Goal: Task Accomplishment & Management: Complete application form

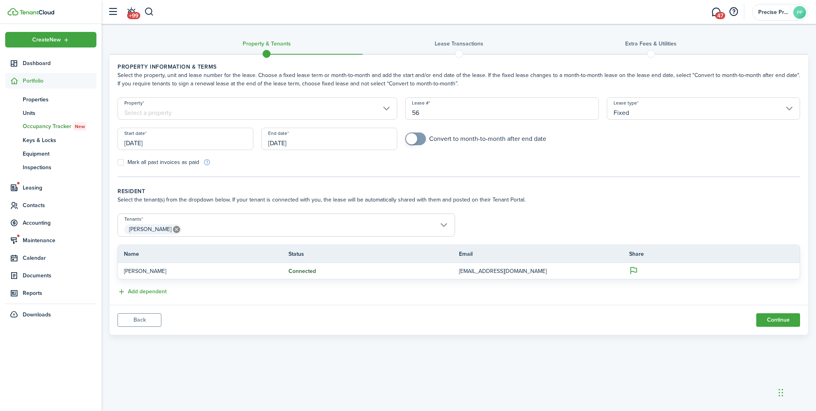
click at [247, 108] on input "Property" at bounding box center [258, 108] width 280 height 22
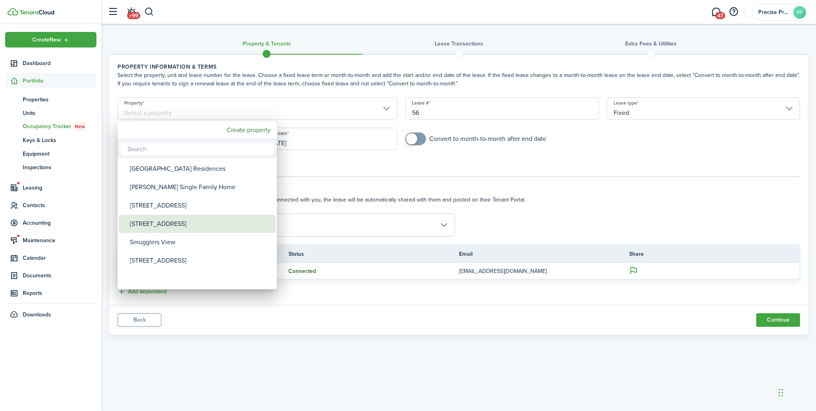
click at [189, 220] on div "[STREET_ADDRESS]" at bounding box center [200, 223] width 141 height 18
type input "[STREET_ADDRESS]"
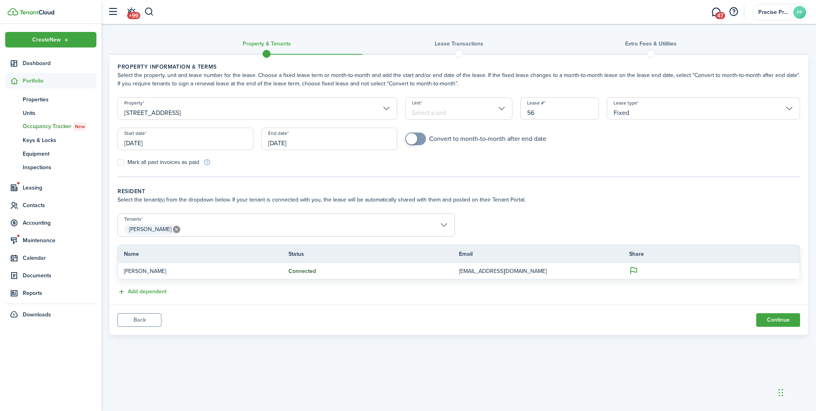
click at [439, 118] on input "Unit" at bounding box center [458, 108] width 107 height 22
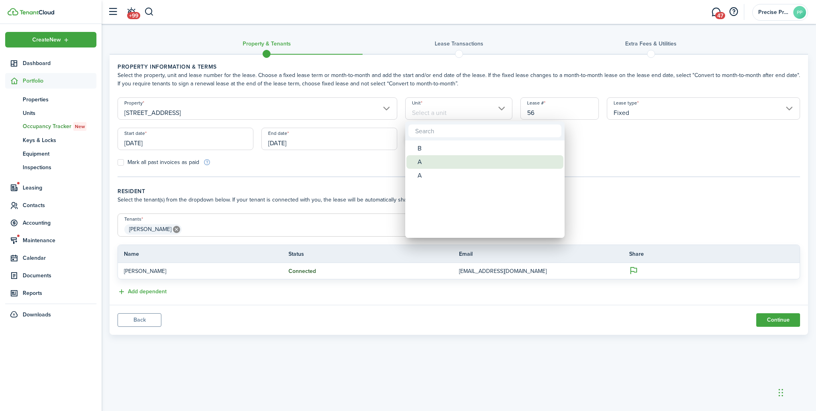
click at [424, 161] on div "A" at bounding box center [488, 162] width 141 height 14
type input "A"
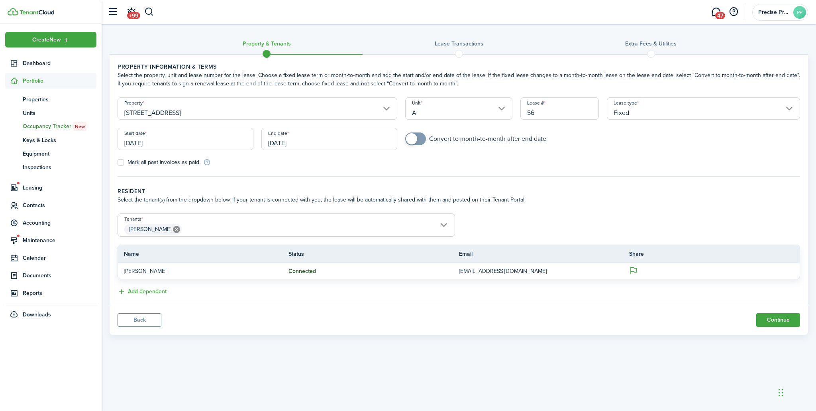
click at [200, 137] on input "[DATE]" at bounding box center [186, 139] width 136 height 22
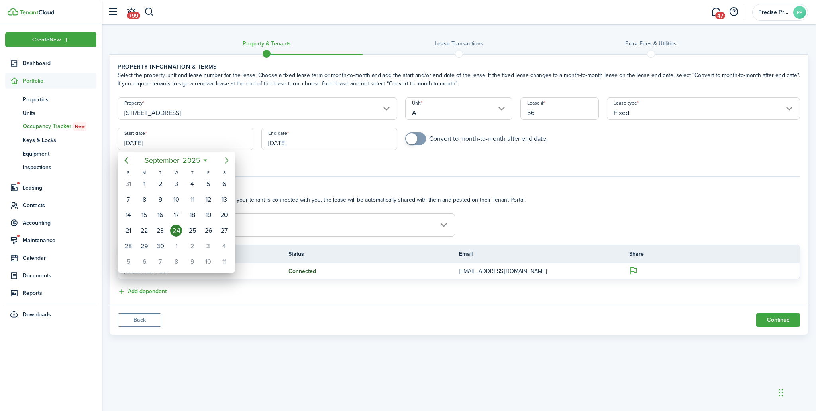
click at [224, 159] on icon "Next page" at bounding box center [227, 160] width 10 height 10
click at [189, 246] on div "30" at bounding box center [193, 246] width 12 height 12
type input "[DATE]"
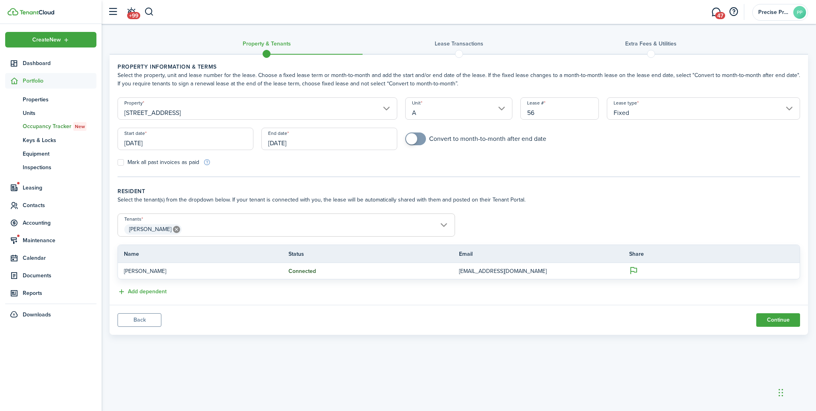
click at [281, 143] on input "[DATE]" at bounding box center [329, 139] width 136 height 22
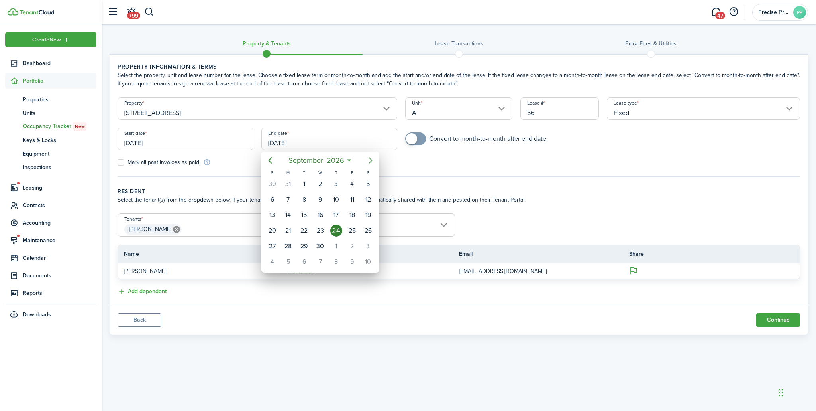
click at [368, 159] on icon "Next page" at bounding box center [371, 160] width 10 height 10
click at [342, 245] on div "29" at bounding box center [336, 245] width 16 height 15
type input "[DATE]"
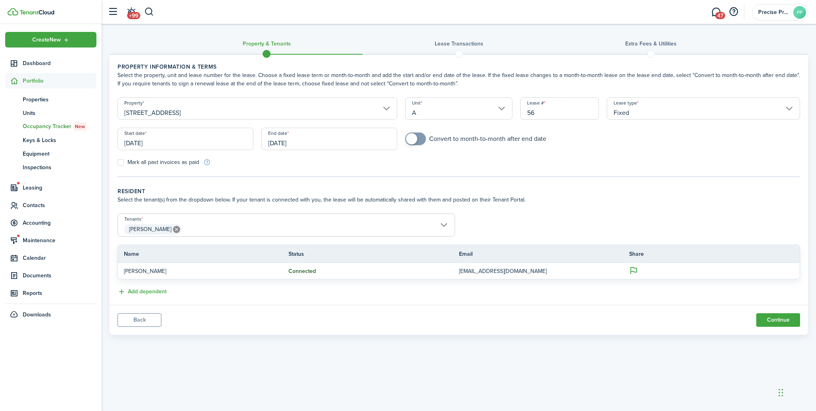
checkbox input "true"
click at [414, 139] on span at bounding box center [411, 138] width 11 height 11
click at [159, 297] on panel-main-body "Property information & terms Select the property, unit and lease number for the…" at bounding box center [459, 180] width 699 height 250
click at [159, 293] on button "Add dependent" at bounding box center [142, 291] width 49 height 9
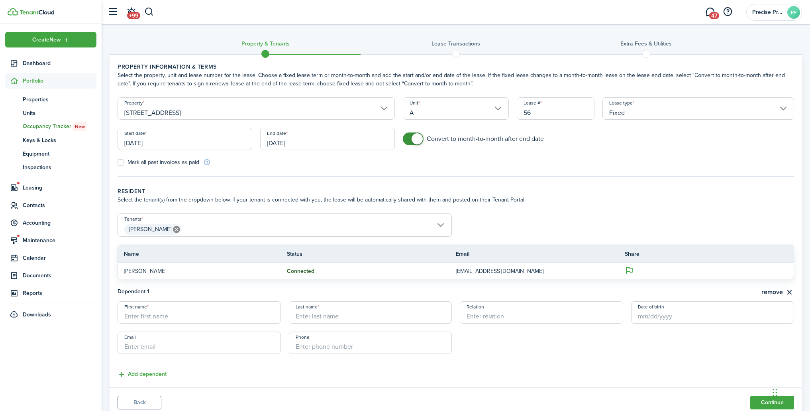
click at [217, 226] on span "[PERSON_NAME]" at bounding box center [285, 229] width 334 height 14
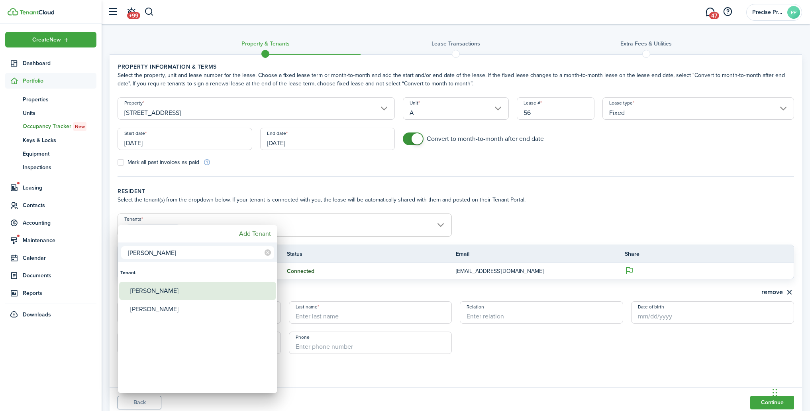
type input "[PERSON_NAME]"
click at [154, 291] on div "[PERSON_NAME]" at bounding box center [200, 290] width 141 height 18
type input "[PERSON_NAME], [PERSON_NAME]"
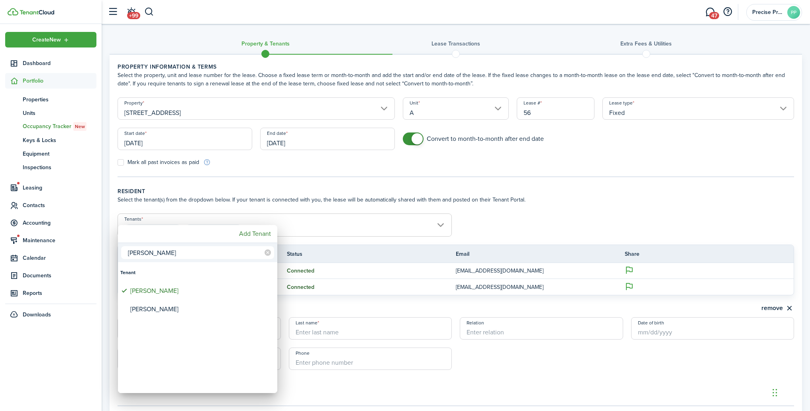
click at [483, 214] on div at bounding box center [405, 205] width 938 height 538
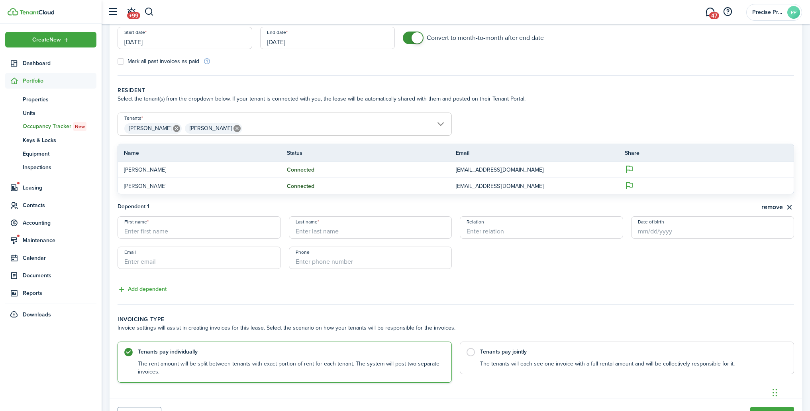
scroll to position [108, 0]
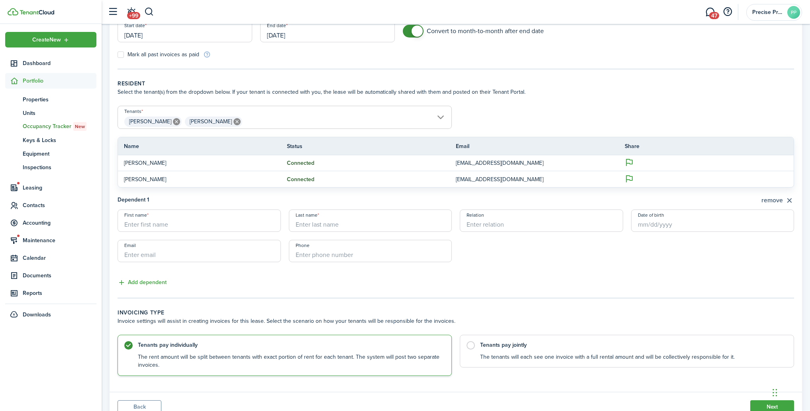
click at [788, 200] on button "remove" at bounding box center [778, 200] width 33 height 10
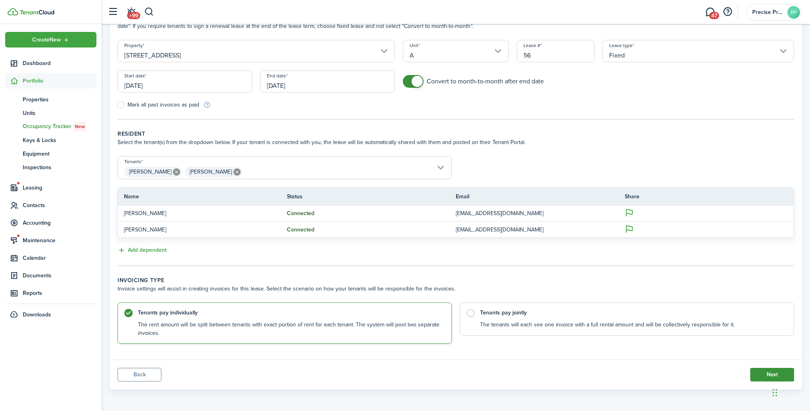
click at [759, 373] on button "Next" at bounding box center [772, 374] width 44 height 14
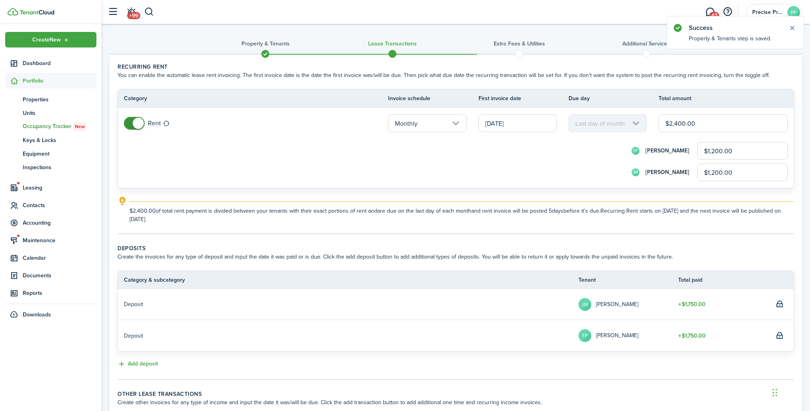
click at [516, 126] on input "[DATE]" at bounding box center [518, 123] width 78 height 18
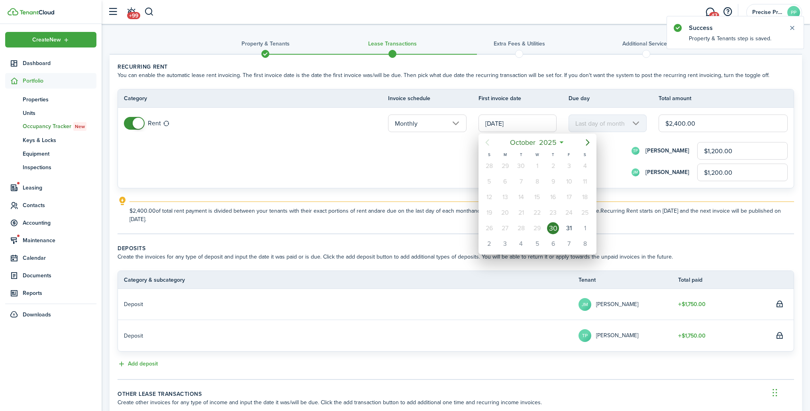
click at [552, 225] on div "30" at bounding box center [553, 228] width 12 height 12
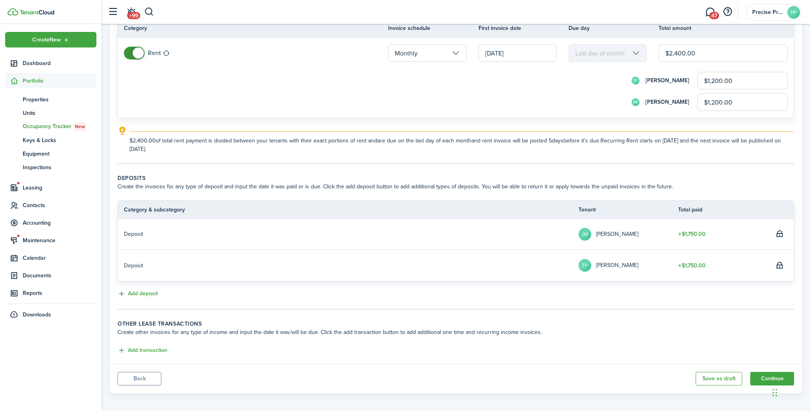
scroll to position [74, 0]
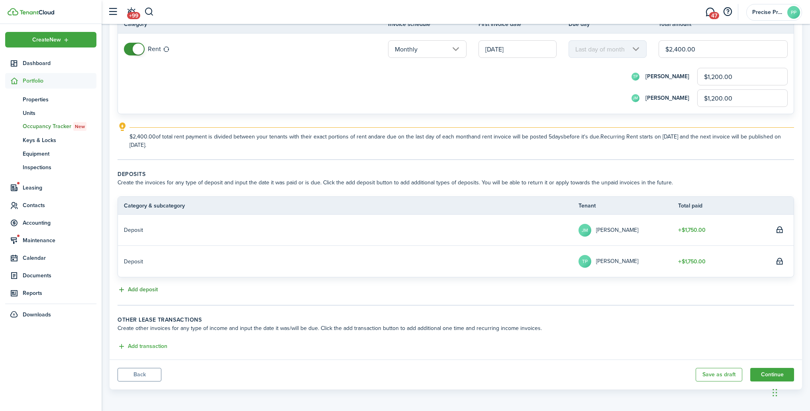
click at [143, 291] on button "Add deposit" at bounding box center [138, 289] width 40 height 9
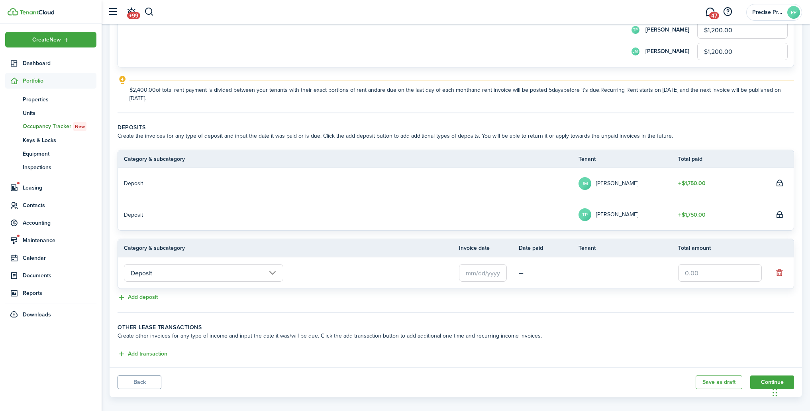
scroll to position [128, 0]
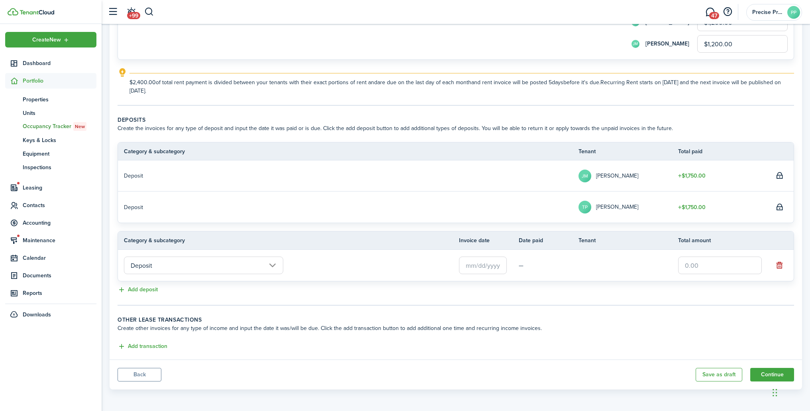
click at [494, 267] on input "text" at bounding box center [483, 265] width 48 height 18
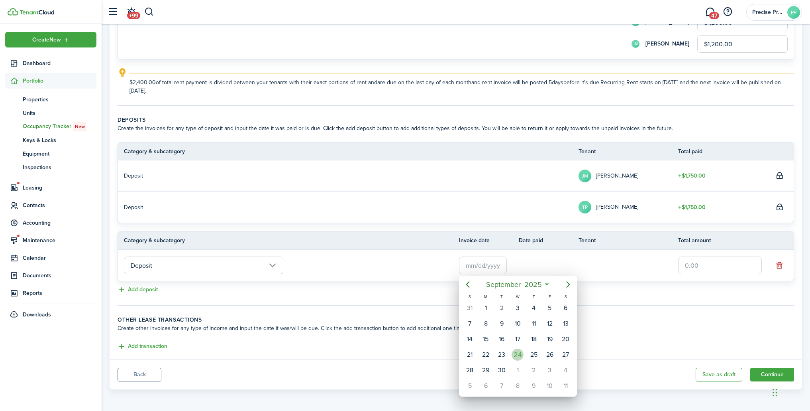
click at [517, 352] on div "24" at bounding box center [518, 354] width 12 height 12
type input "[DATE]"
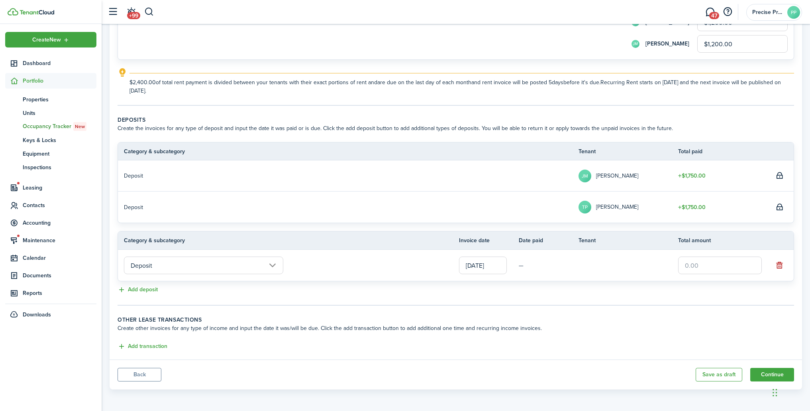
click at [695, 260] on input "text" at bounding box center [720, 265] width 84 height 18
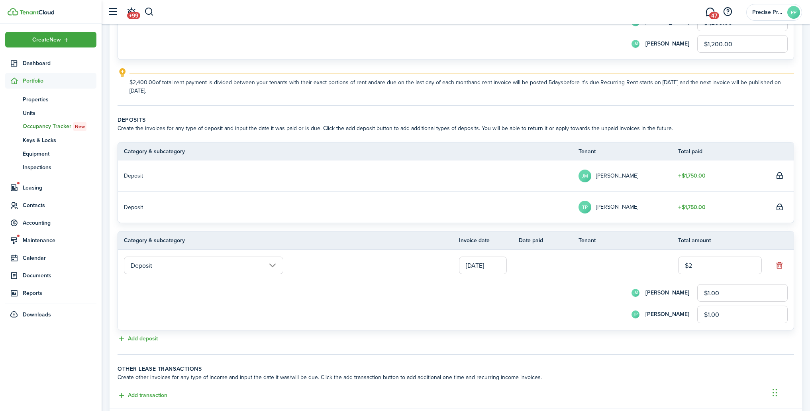
type input "$24"
type input "$12.00"
type input "$240"
type input "$120.00"
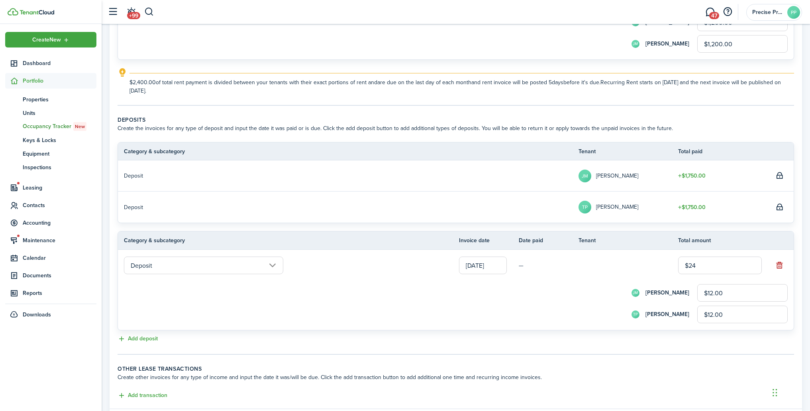
type input "$120.00"
type input "$2,400"
type input "$1,200.00"
click at [707, 265] on input "$2,400.00" at bounding box center [720, 265] width 84 height 18
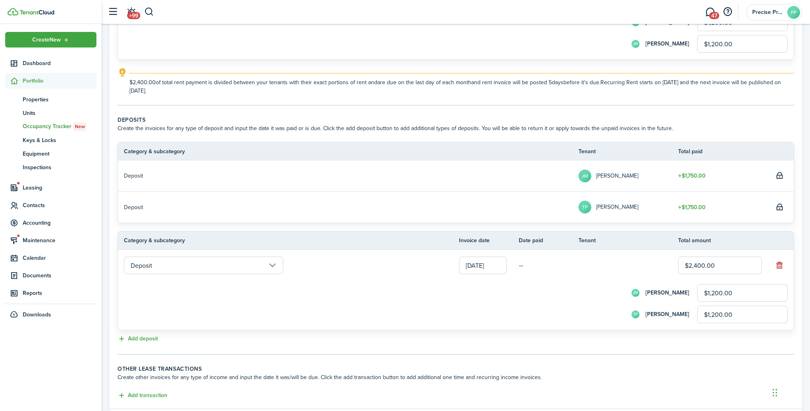
click at [707, 265] on input "$2,400.00" at bounding box center [720, 265] width 84 height 18
type input "$2"
type input "$1.00"
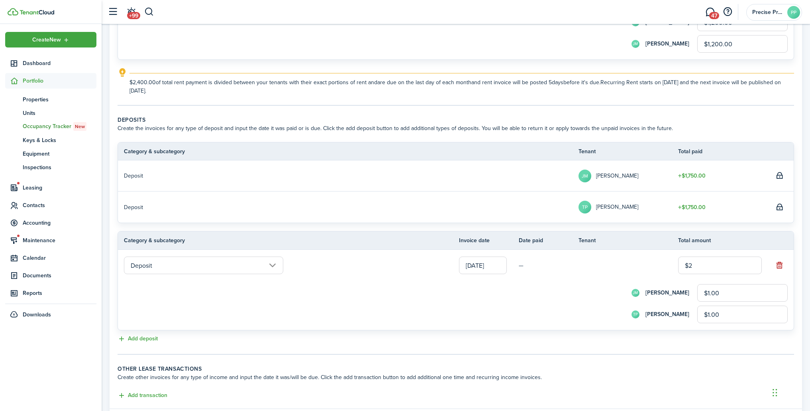
type input "$29"
type input "$14.50"
type input "$290"
type input "$145.00"
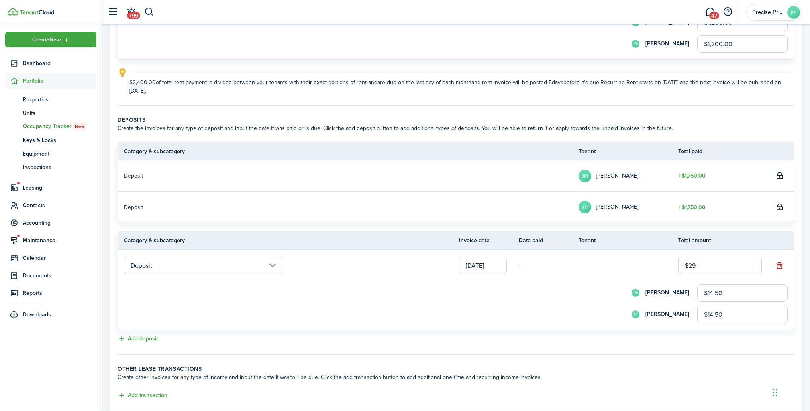
type input "$145.00"
type input "$2,900"
type input "$1,450.00"
type input "$2,900.00"
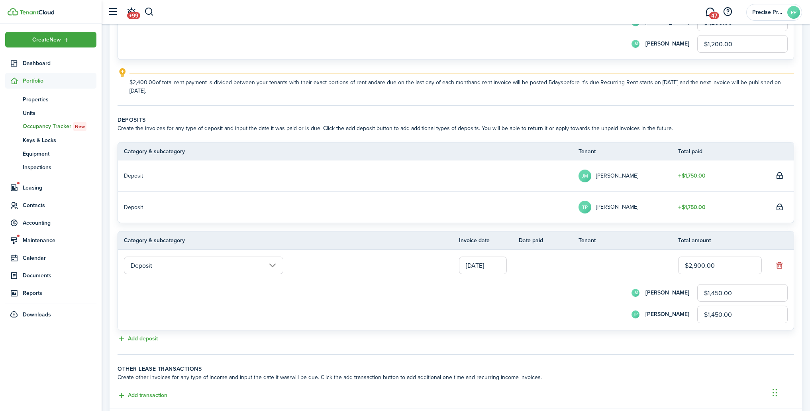
click at [726, 348] on tc-wizard-step "Deposits Create the invoices for any type of deposit and input the date it was …" at bounding box center [456, 235] width 677 height 239
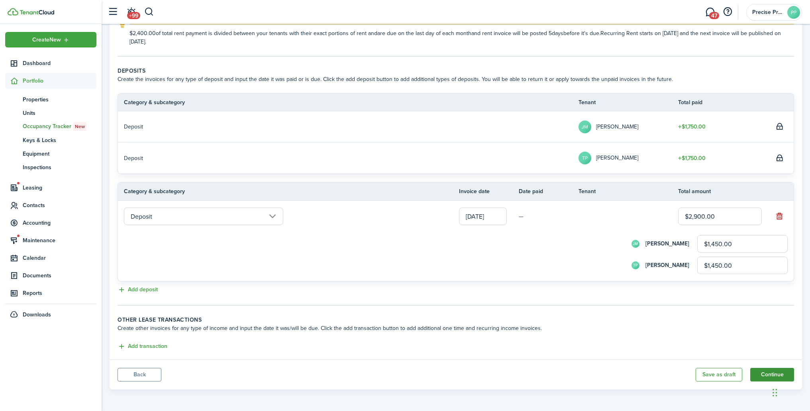
click at [770, 371] on button "Continue" at bounding box center [772, 374] width 44 height 14
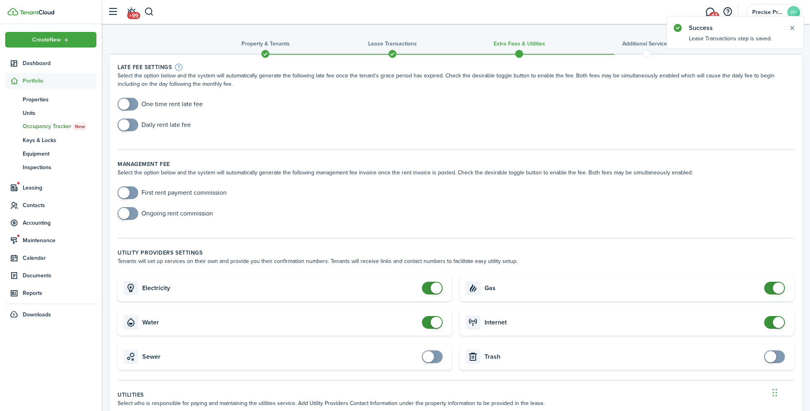
checkbox input "true"
click at [125, 102] on span at bounding box center [123, 103] width 11 height 11
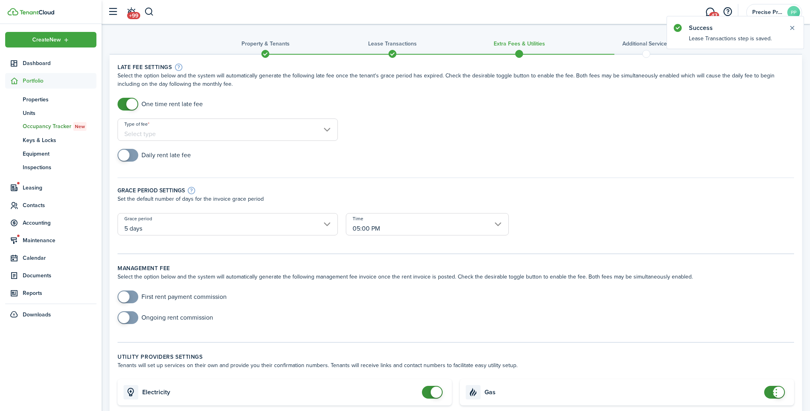
click at [167, 134] on input "Type of fee" at bounding box center [228, 129] width 220 height 22
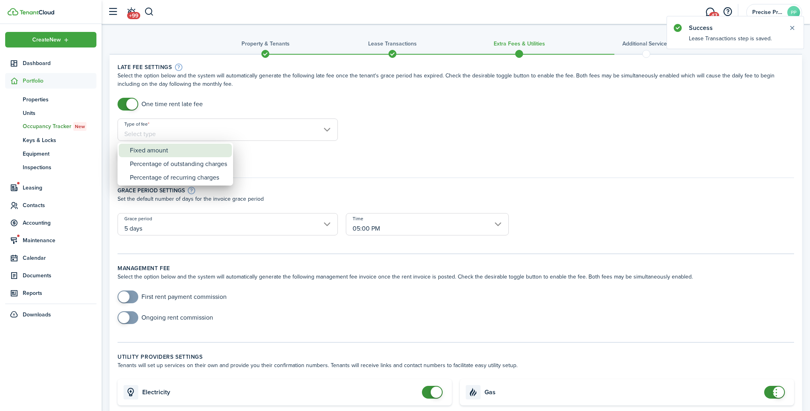
click at [161, 152] on div "Fixed amount" at bounding box center [178, 150] width 97 height 14
type input "Fixed amount"
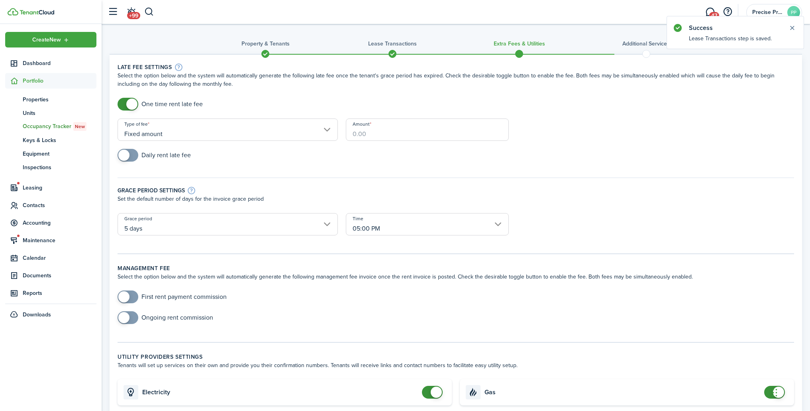
click at [385, 135] on input "Amount" at bounding box center [427, 129] width 163 height 22
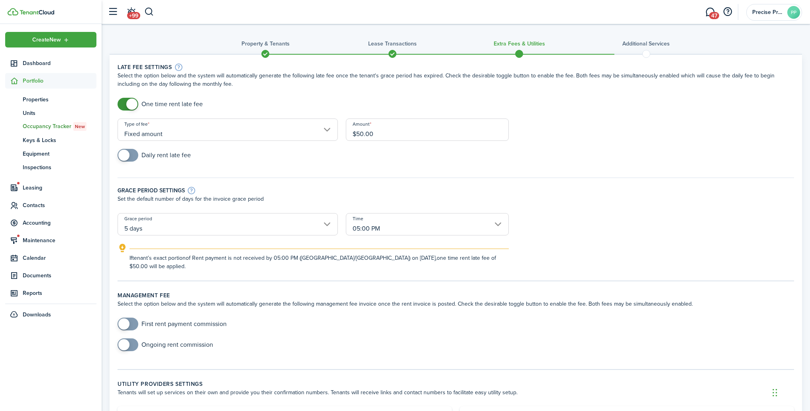
type input "$50.00"
click at [520, 174] on div "Grace period settings Set the default number of days for the invoice grace peri…" at bounding box center [456, 190] width 685 height 43
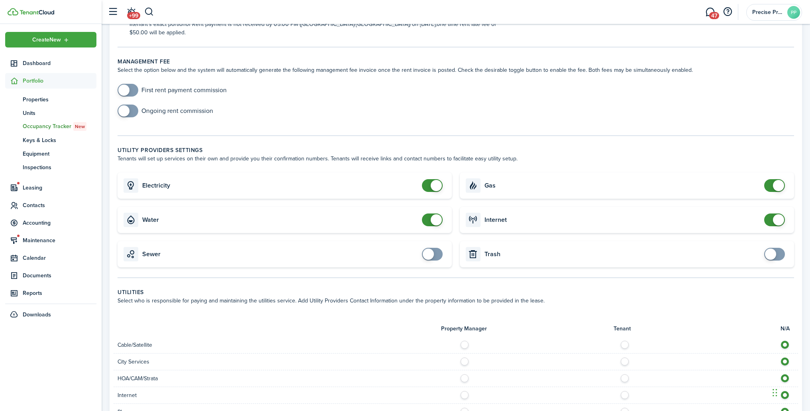
scroll to position [326, 0]
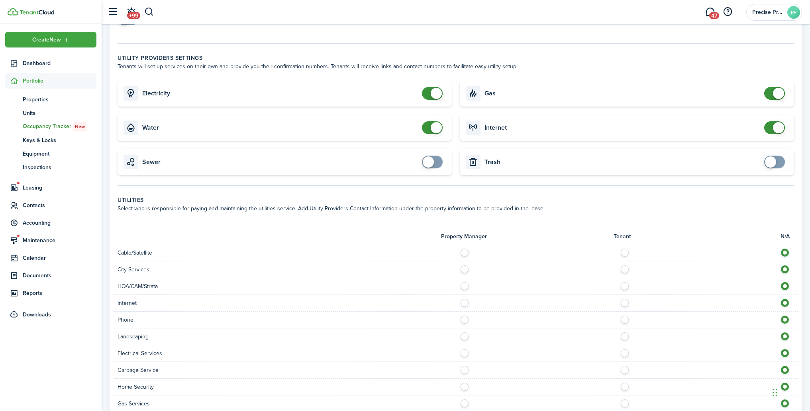
checkbox input "false"
click at [434, 88] on span at bounding box center [436, 93] width 11 height 11
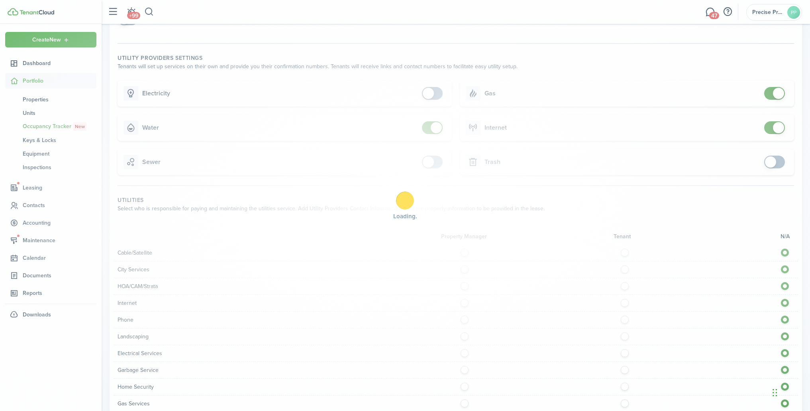
click at [433, 118] on div "Loading" at bounding box center [405, 205] width 810 height 411
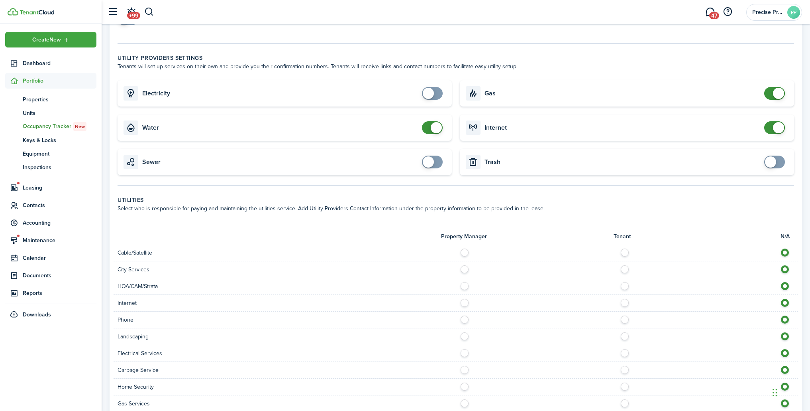
checkbox input "false"
click at [434, 122] on span at bounding box center [436, 127] width 11 height 11
checkbox input "false"
click at [776, 88] on span at bounding box center [778, 93] width 11 height 11
checkbox input "false"
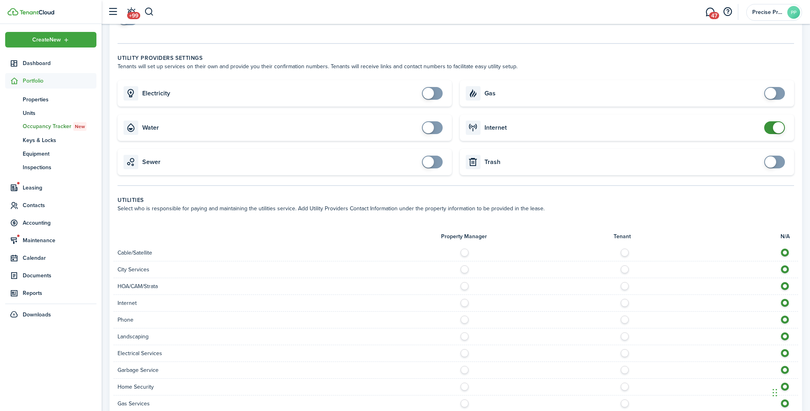
click at [776, 122] on span at bounding box center [778, 127] width 11 height 11
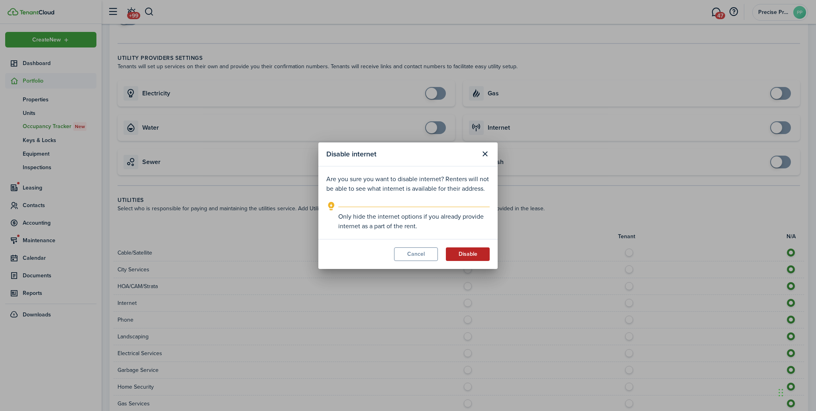
click at [475, 258] on button "Disable" at bounding box center [468, 254] width 44 height 14
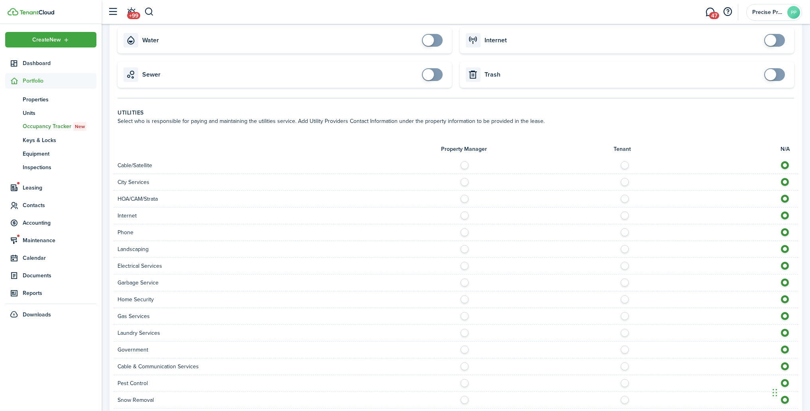
scroll to position [495, 0]
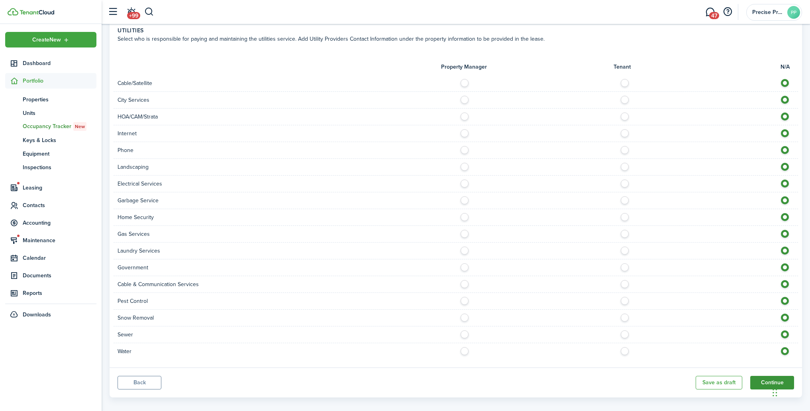
click at [768, 375] on button "Continue" at bounding box center [772, 382] width 44 height 14
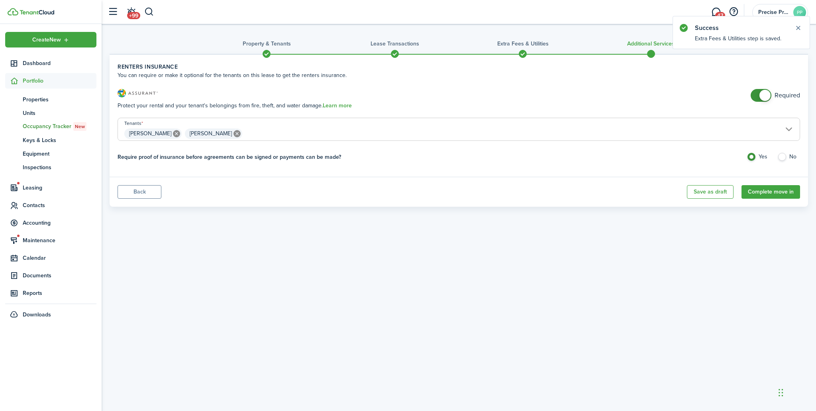
click at [785, 155] on label "No" at bounding box center [789, 159] width 23 height 12
radio input "false"
radio input "true"
click at [776, 190] on button "Complete move in" at bounding box center [771, 192] width 59 height 14
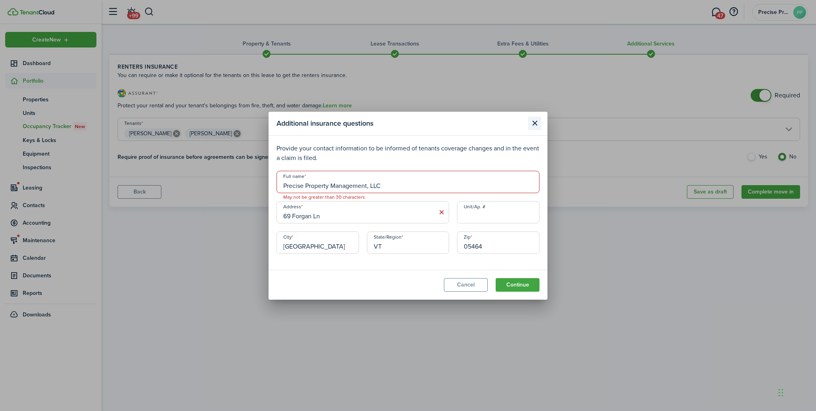
click at [532, 124] on button "Close modal" at bounding box center [535, 123] width 14 height 14
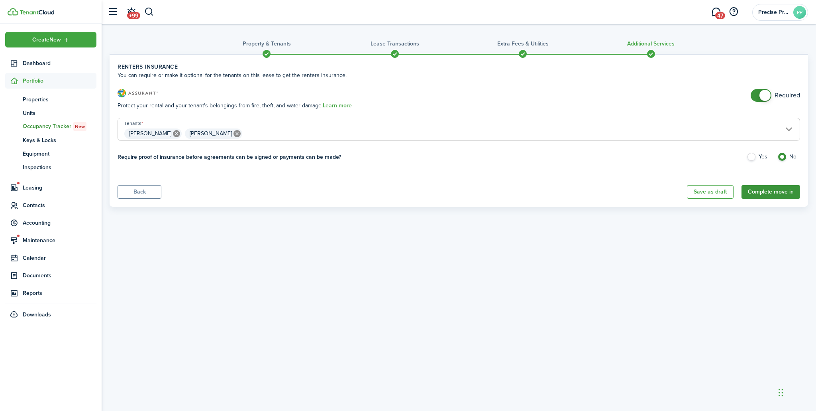
click at [766, 188] on button "Complete move in" at bounding box center [771, 192] width 59 height 14
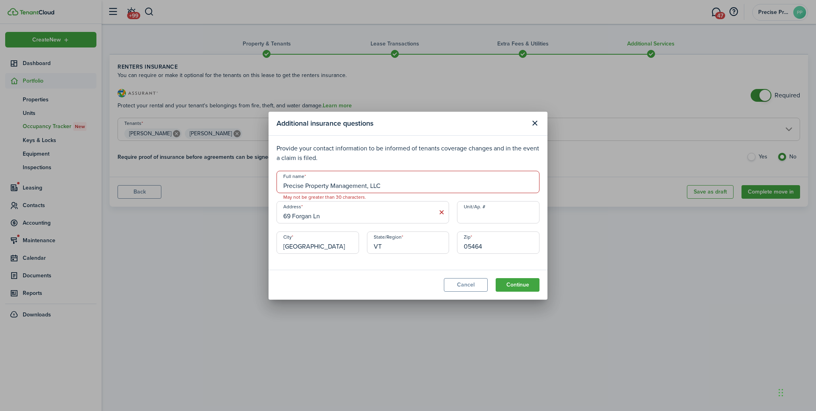
click at [392, 184] on input "Precise Property Management, LLC" at bounding box center [408, 182] width 263 height 22
type input "PPM LLC"
click at [524, 290] on button "Continue" at bounding box center [518, 285] width 44 height 14
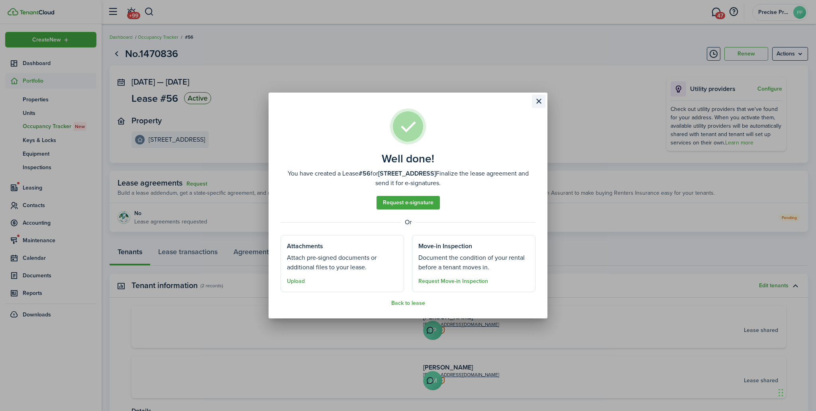
click at [539, 101] on button "Close modal" at bounding box center [539, 101] width 14 height 14
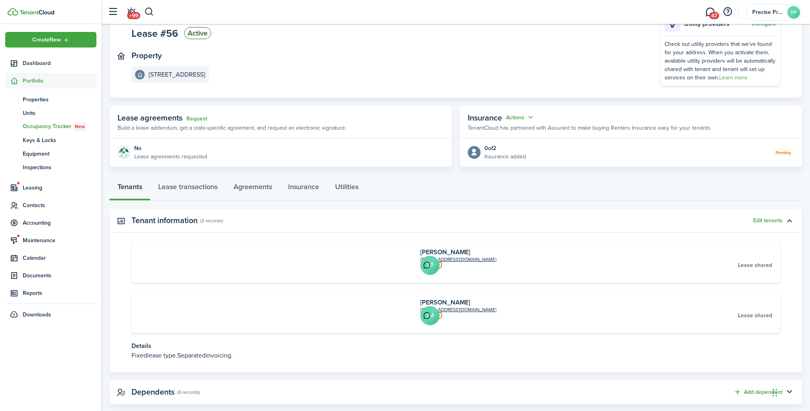
scroll to position [65, 0]
click at [233, 189] on link "Agreements" at bounding box center [253, 188] width 55 height 24
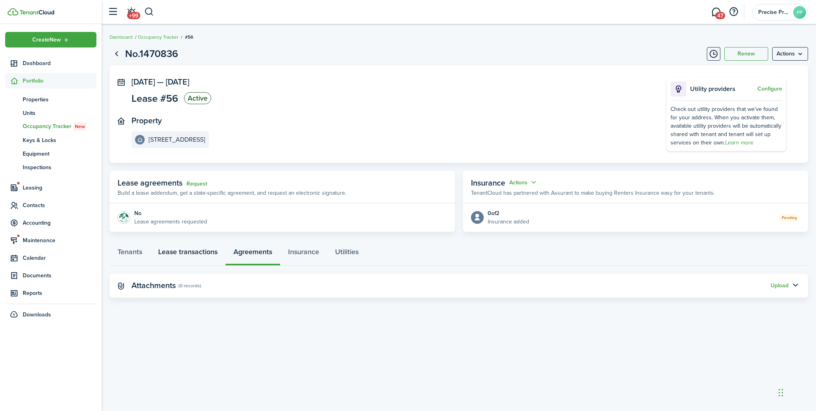
click at [186, 246] on link "Lease transactions" at bounding box center [187, 254] width 75 height 24
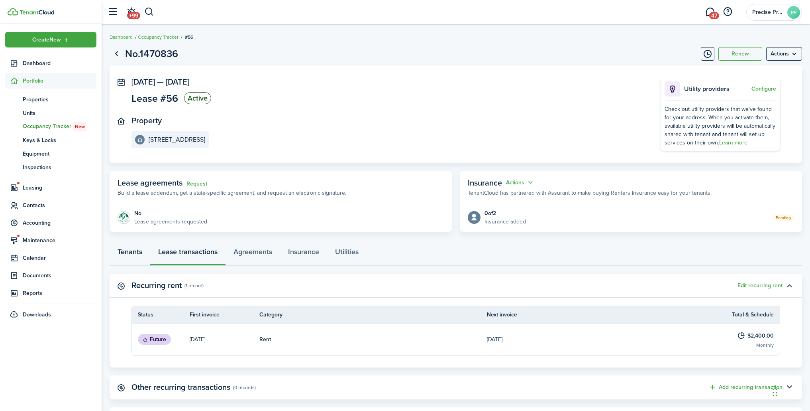
click at [135, 250] on link "Tenants" at bounding box center [130, 254] width 41 height 24
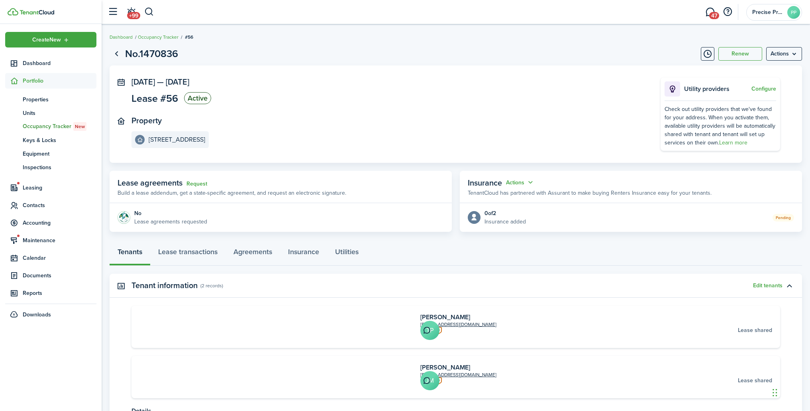
click at [420, 322] on avatar-text "TP" at bounding box center [429, 329] width 19 height 19
click at [420, 319] on link "[PERSON_NAME]" at bounding box center [445, 316] width 50 height 9
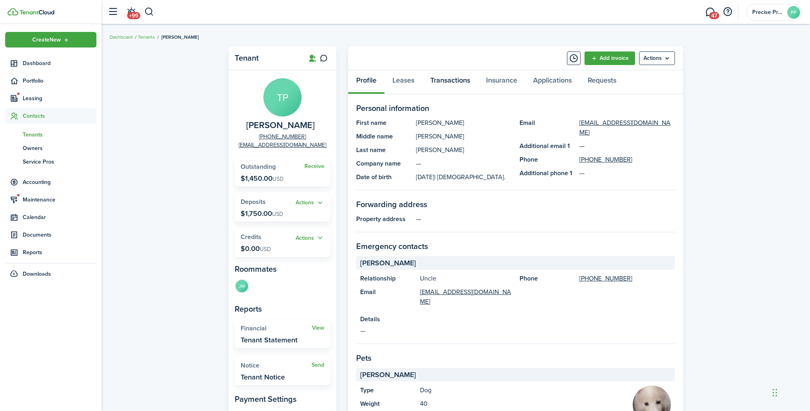
click at [469, 79] on link "Transactions" at bounding box center [450, 82] width 56 height 24
